Goal: Task Accomplishment & Management: Manage account settings

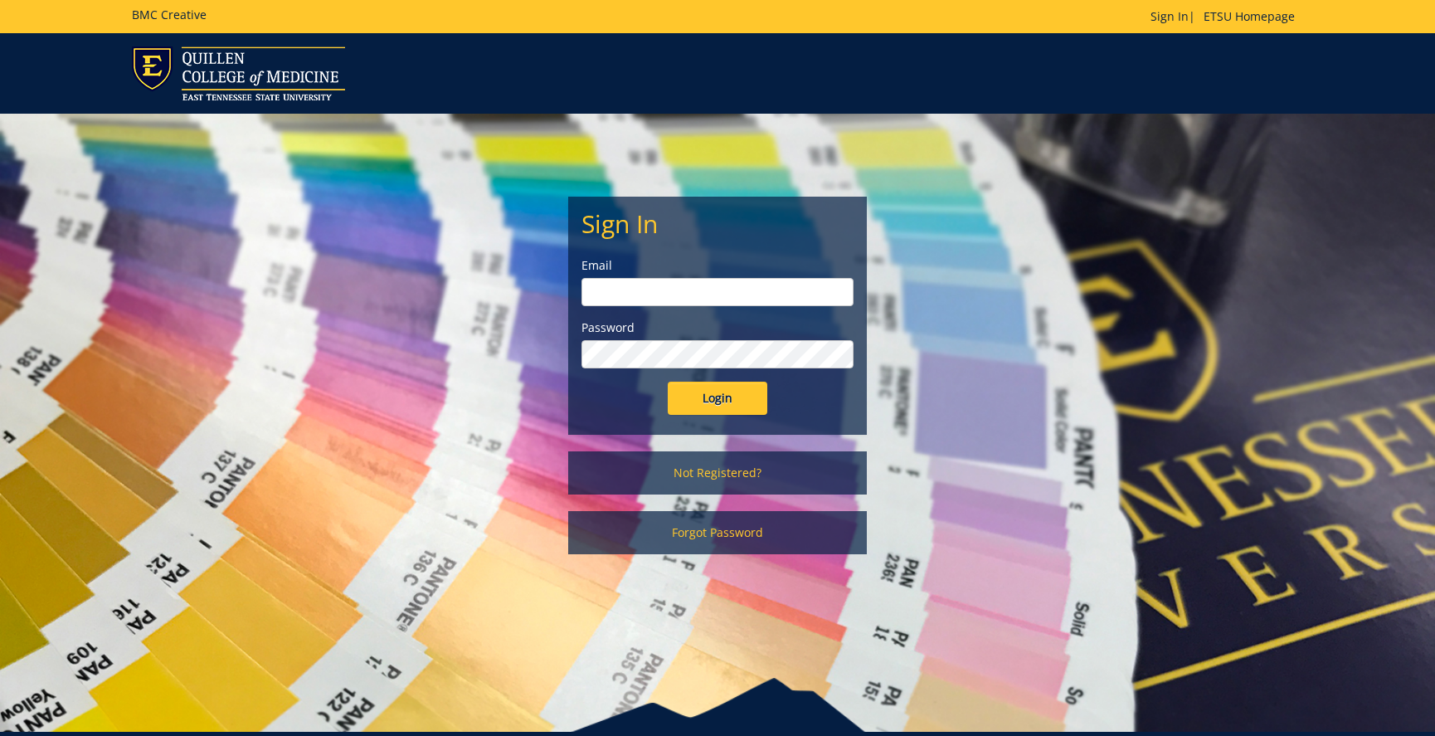
click at [629, 294] on input "email" at bounding box center [717, 292] width 272 height 28
type input "sweeneyl@etsu.edu"
click at [668, 382] on input "Login" at bounding box center [718, 398] width 100 height 33
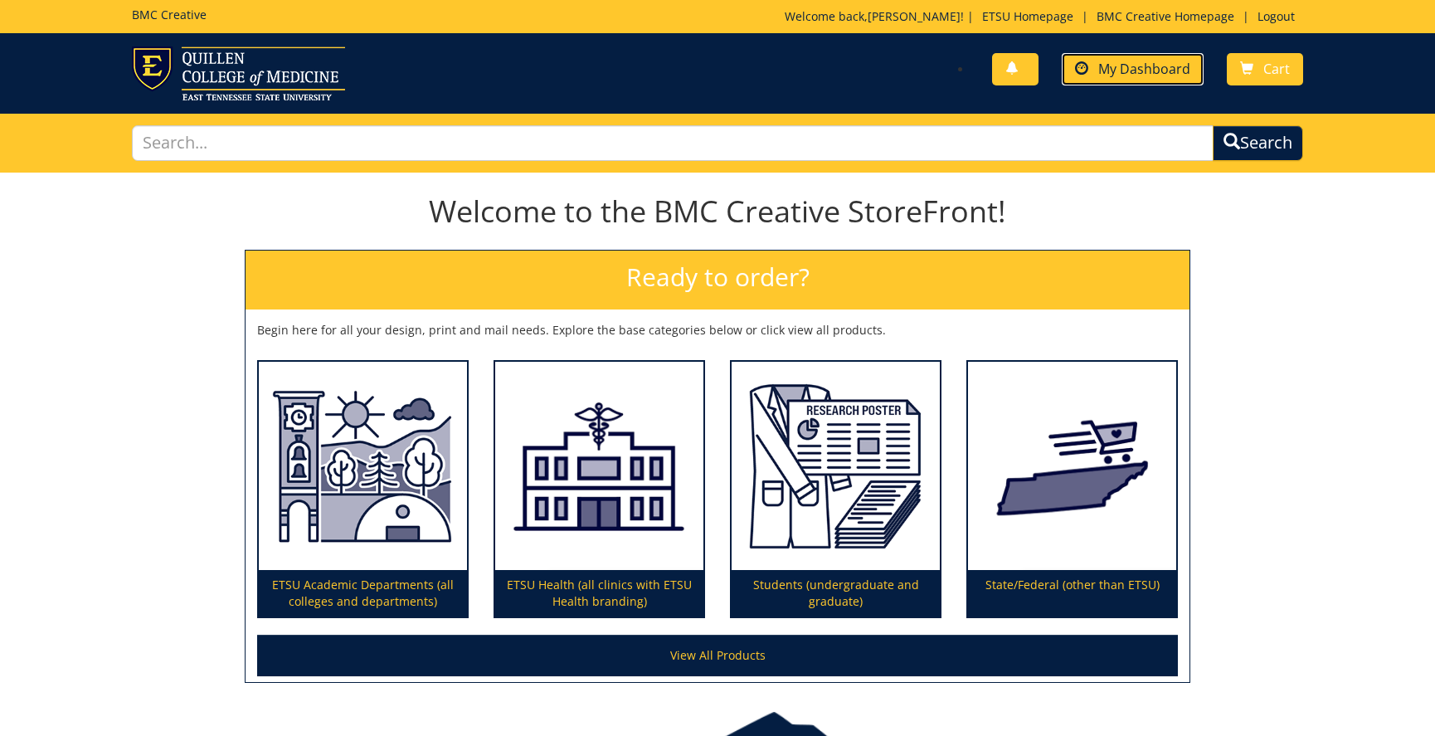
click at [1143, 65] on span "My Dashboard" at bounding box center [1144, 69] width 92 height 18
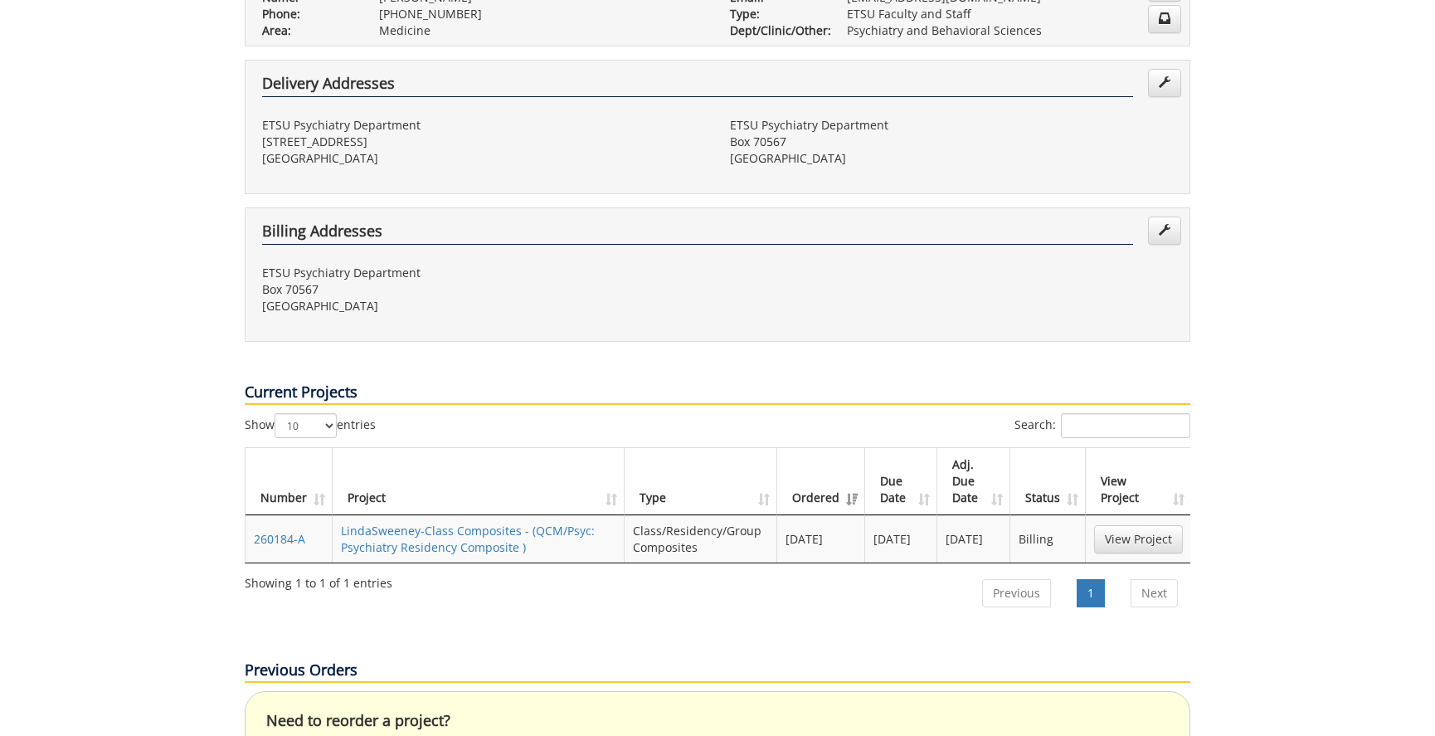
scroll to position [415, 0]
